Goal: Navigation & Orientation: Find specific page/section

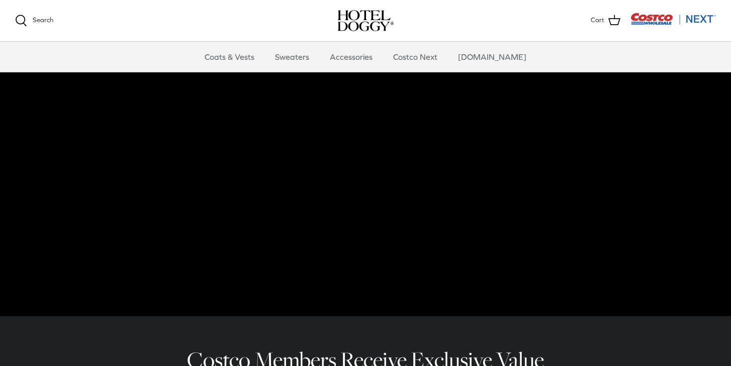
scroll to position [50, 0]
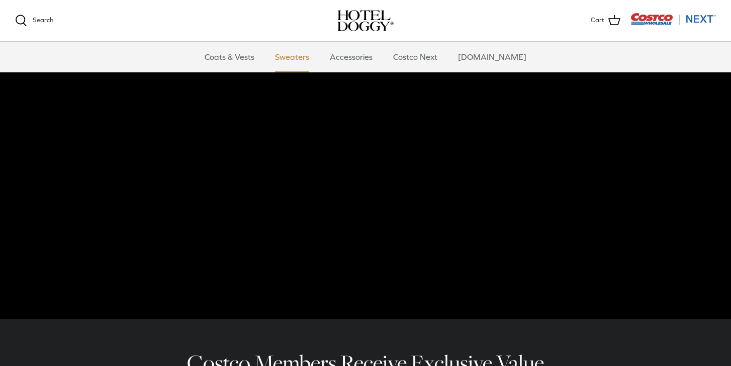
click at [310, 55] on link "Sweaters" at bounding box center [292, 57] width 52 height 30
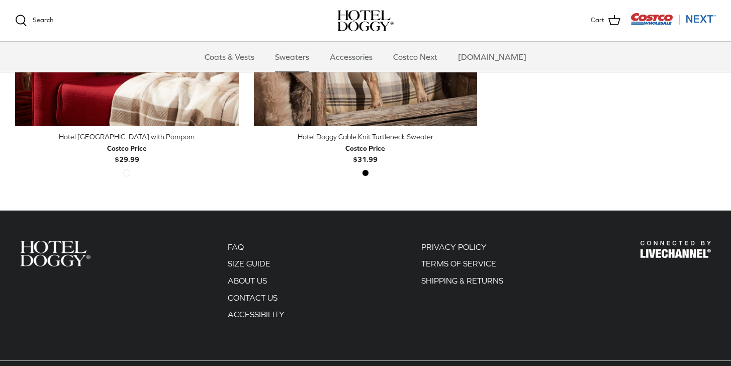
scroll to position [479, 0]
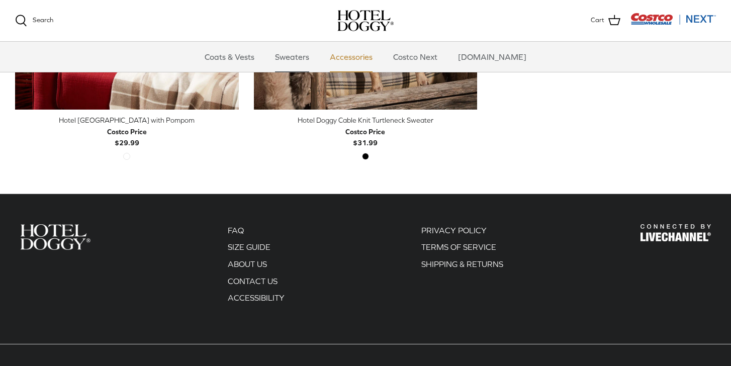
click at [362, 49] on link "Accessories" at bounding box center [351, 57] width 61 height 30
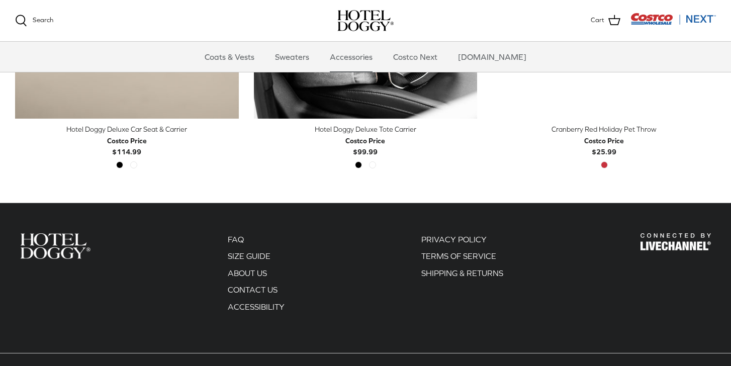
scroll to position [448, 0]
